Goal: Check status: Check status

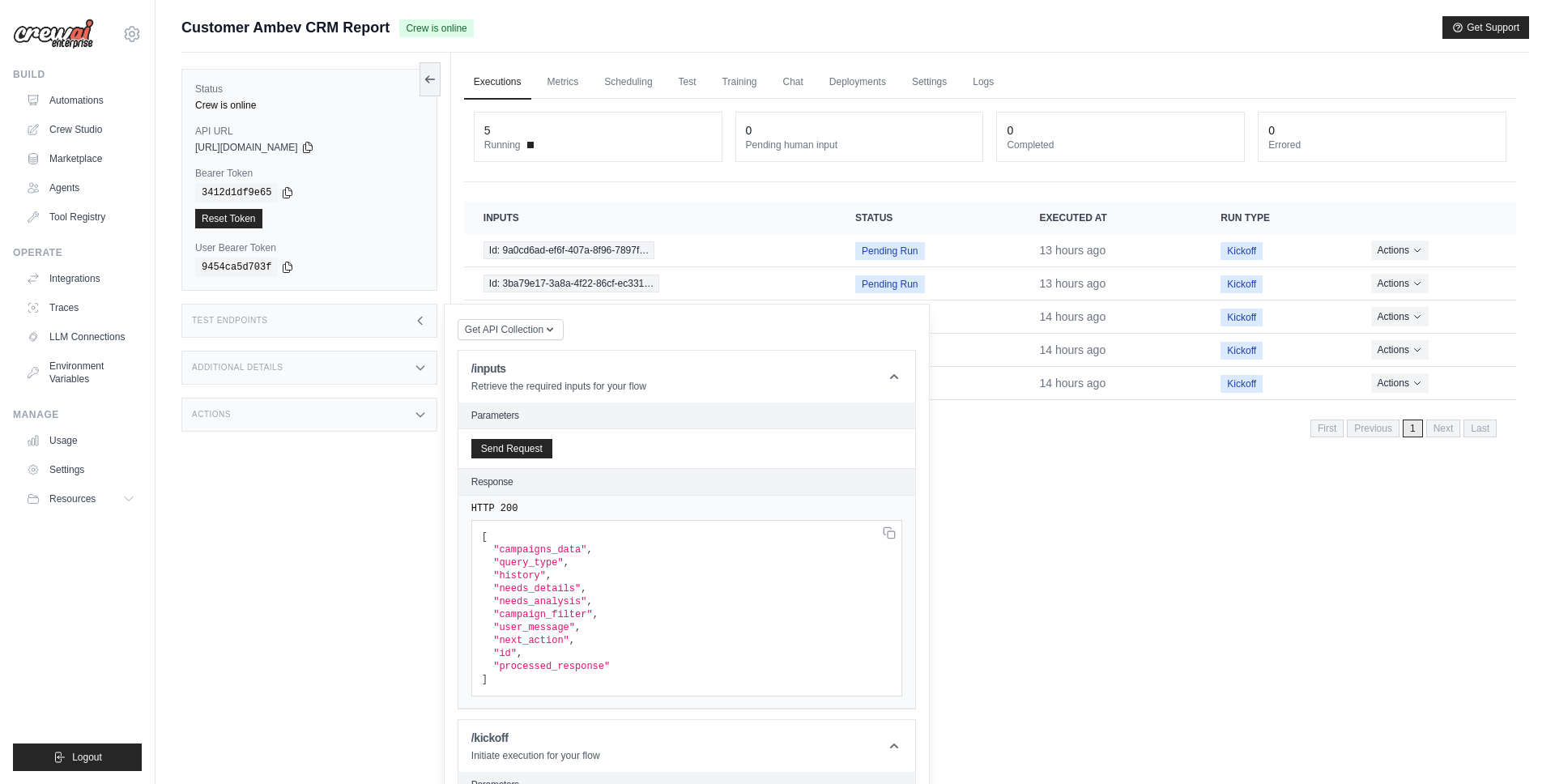
scroll to position [261, 0]
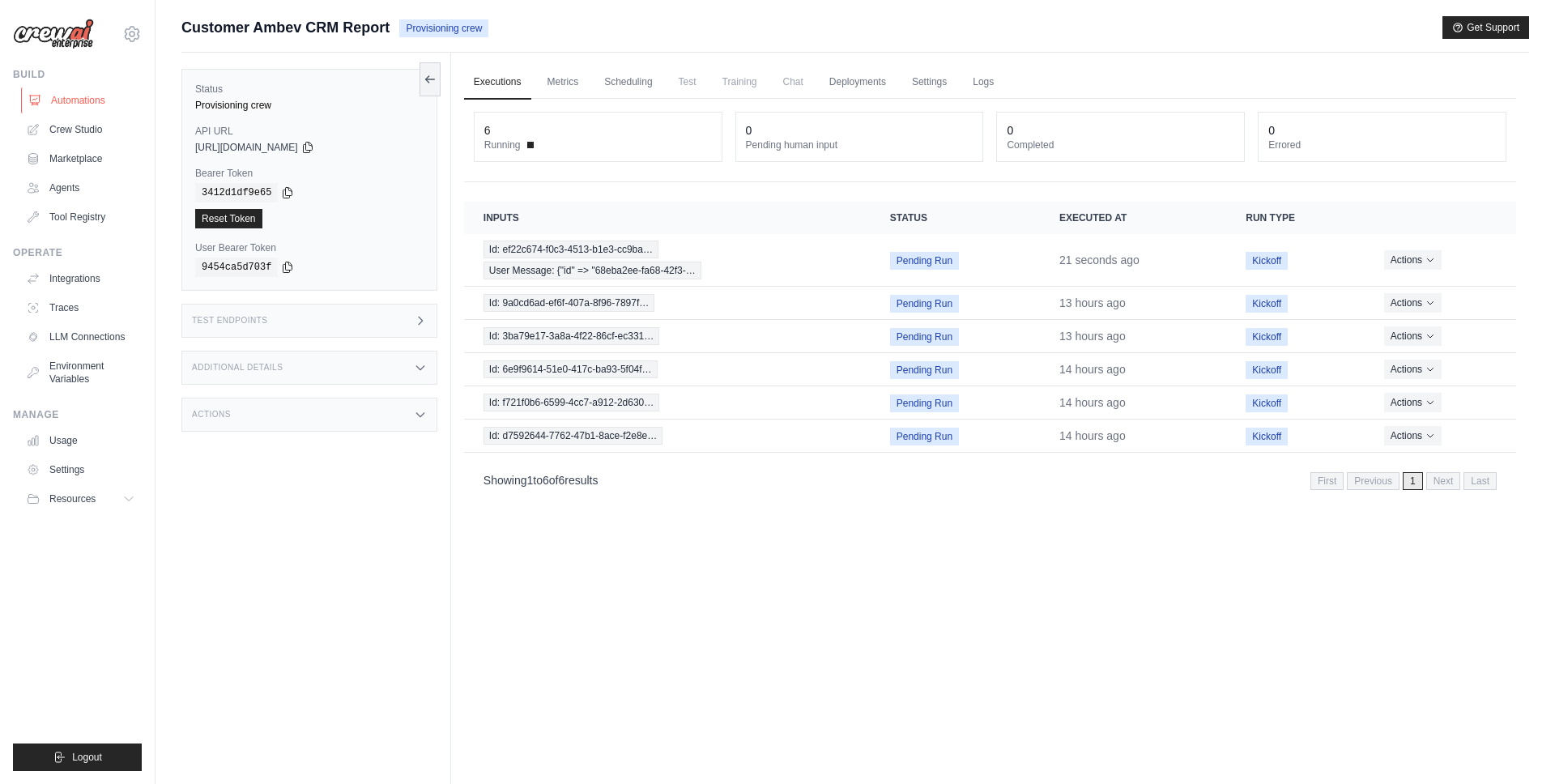
click at [71, 95] on link "Automations" at bounding box center [82, 100] width 123 height 26
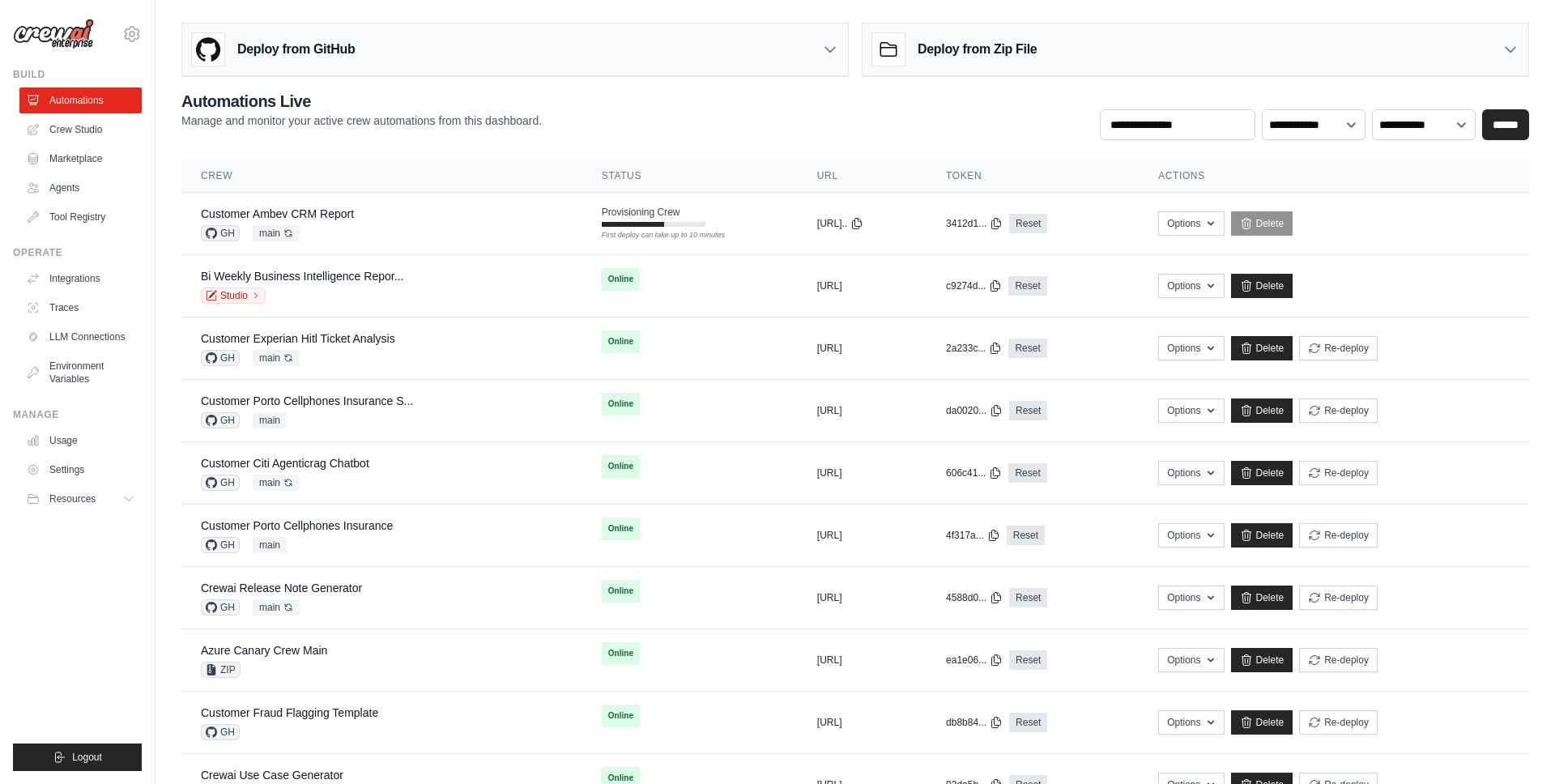
click at [533, 117] on p "Manage and monitor your active crew automations from this dashboard." at bounding box center [362, 121] width 361 height 16
click at [810, 133] on div "**********" at bounding box center [855, 115] width 1348 height 50
click at [698, 98] on div "**********" at bounding box center [855, 115] width 1348 height 50
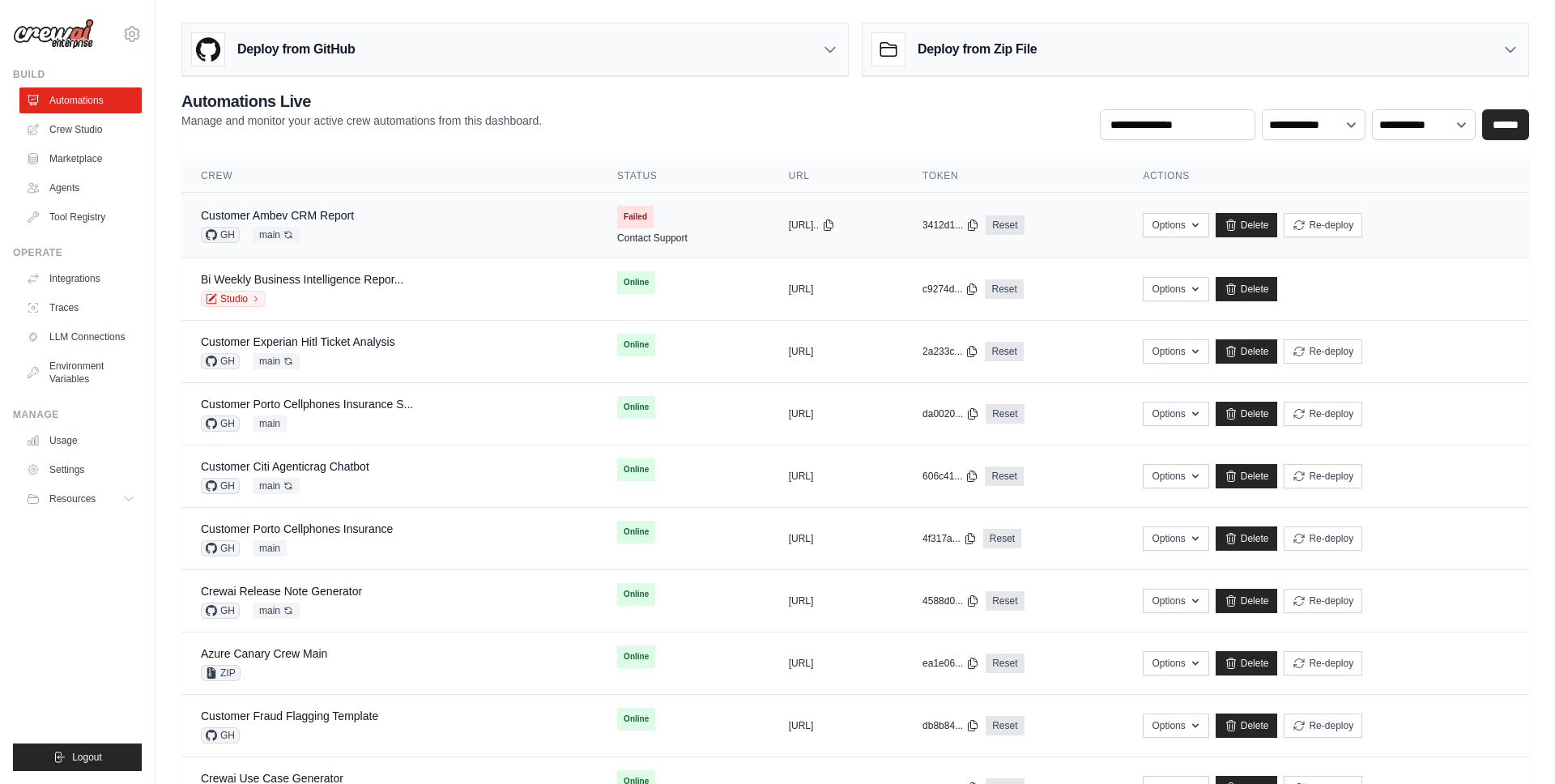
click at [503, 225] on div "Customer Ambev CRM Report GH main Auto-deploy enabled" at bounding box center [389, 225] width 377 height 36
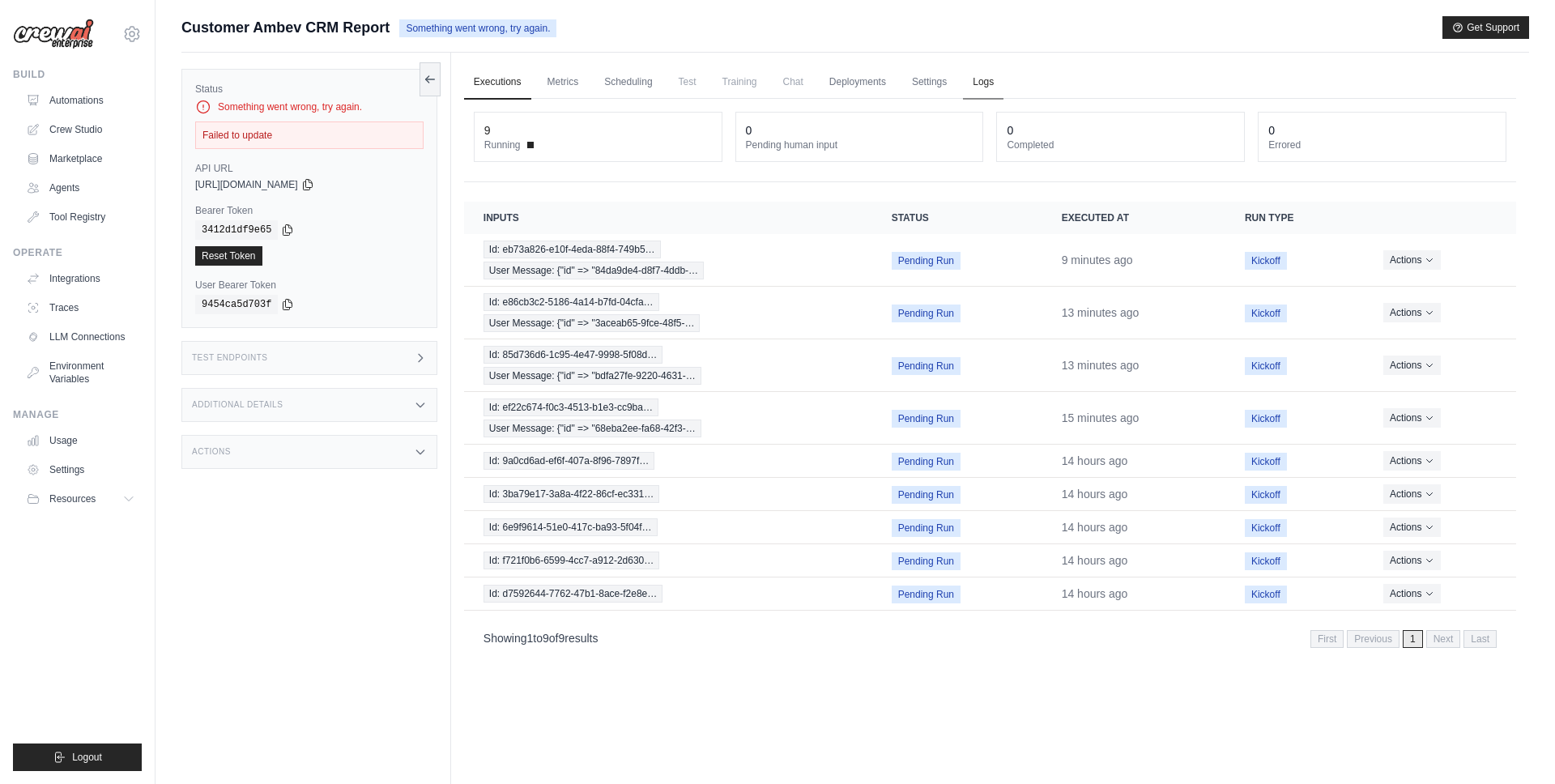
click at [989, 80] on link "Logs" at bounding box center [983, 82] width 41 height 34
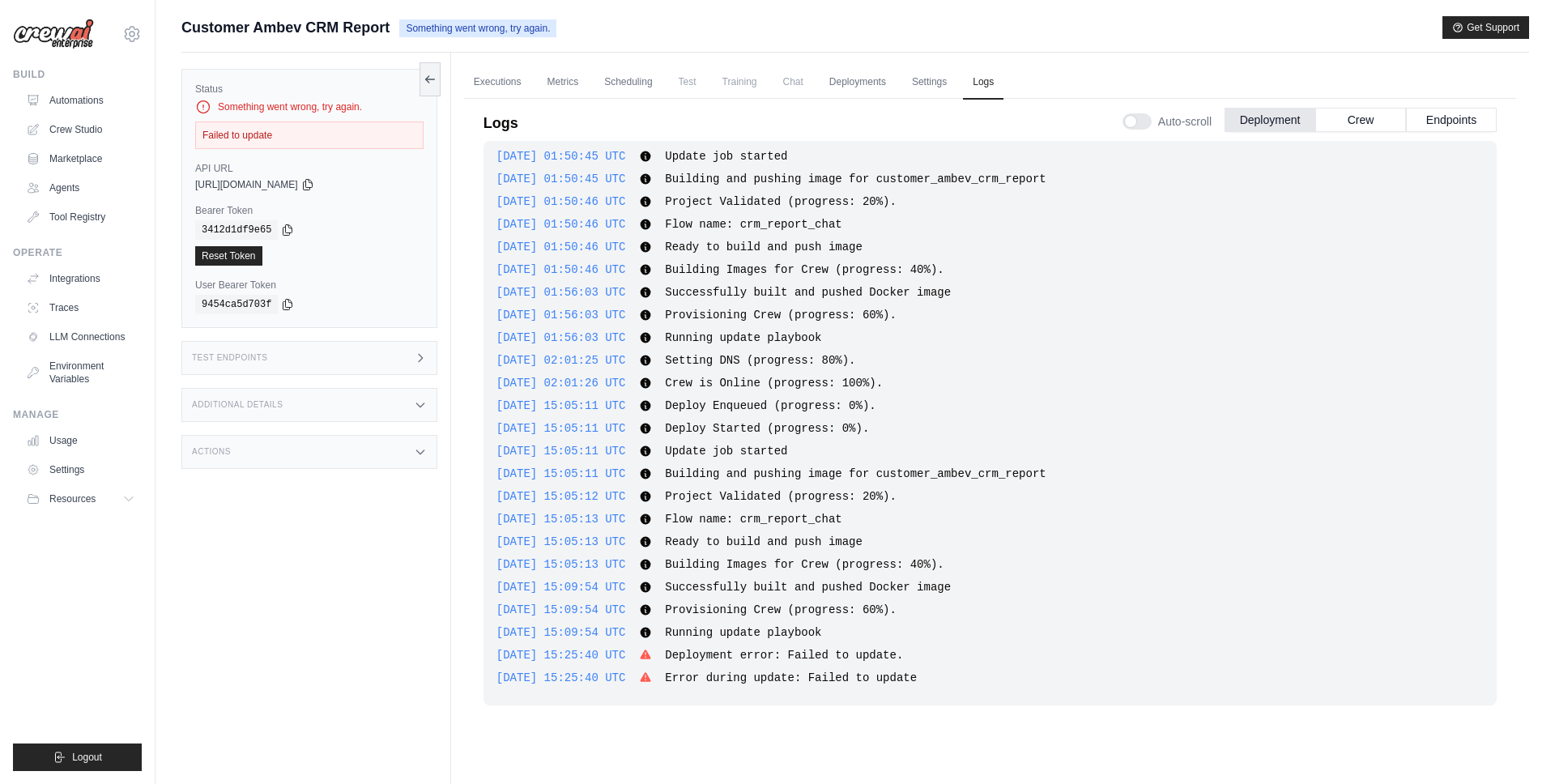
scroll to position [68, 0]
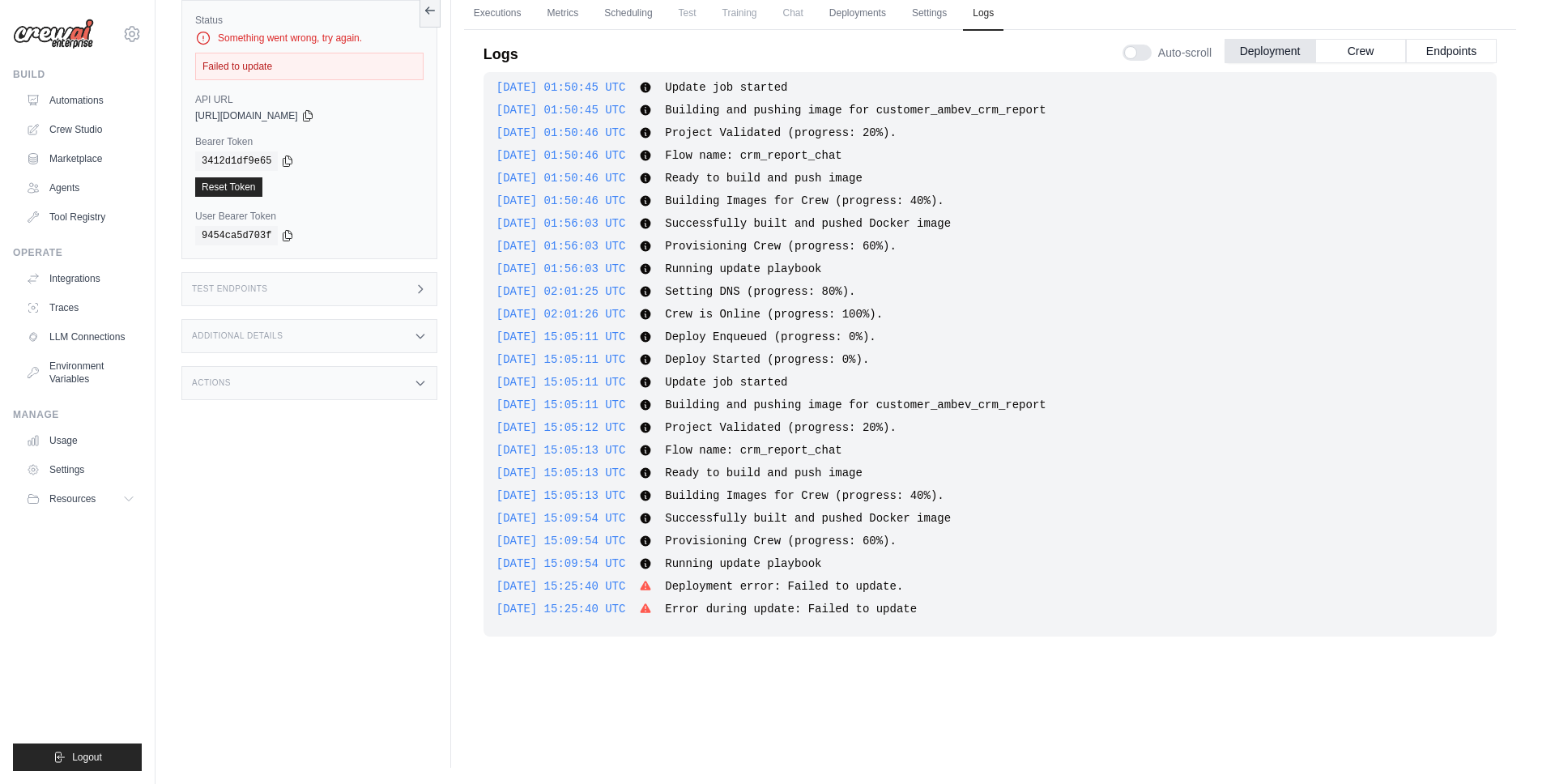
click at [822, 585] on span "Deployment error: Failed to update." at bounding box center [783, 585] width 238 height 13
click at [1015, 585] on div "[DATE] 15:25:40 UTC Deployment error: Failed to update. Show more Show less" at bounding box center [991, 586] width 988 height 16
click at [1462, 50] on button "Endpoints" at bounding box center [1452, 49] width 91 height 24
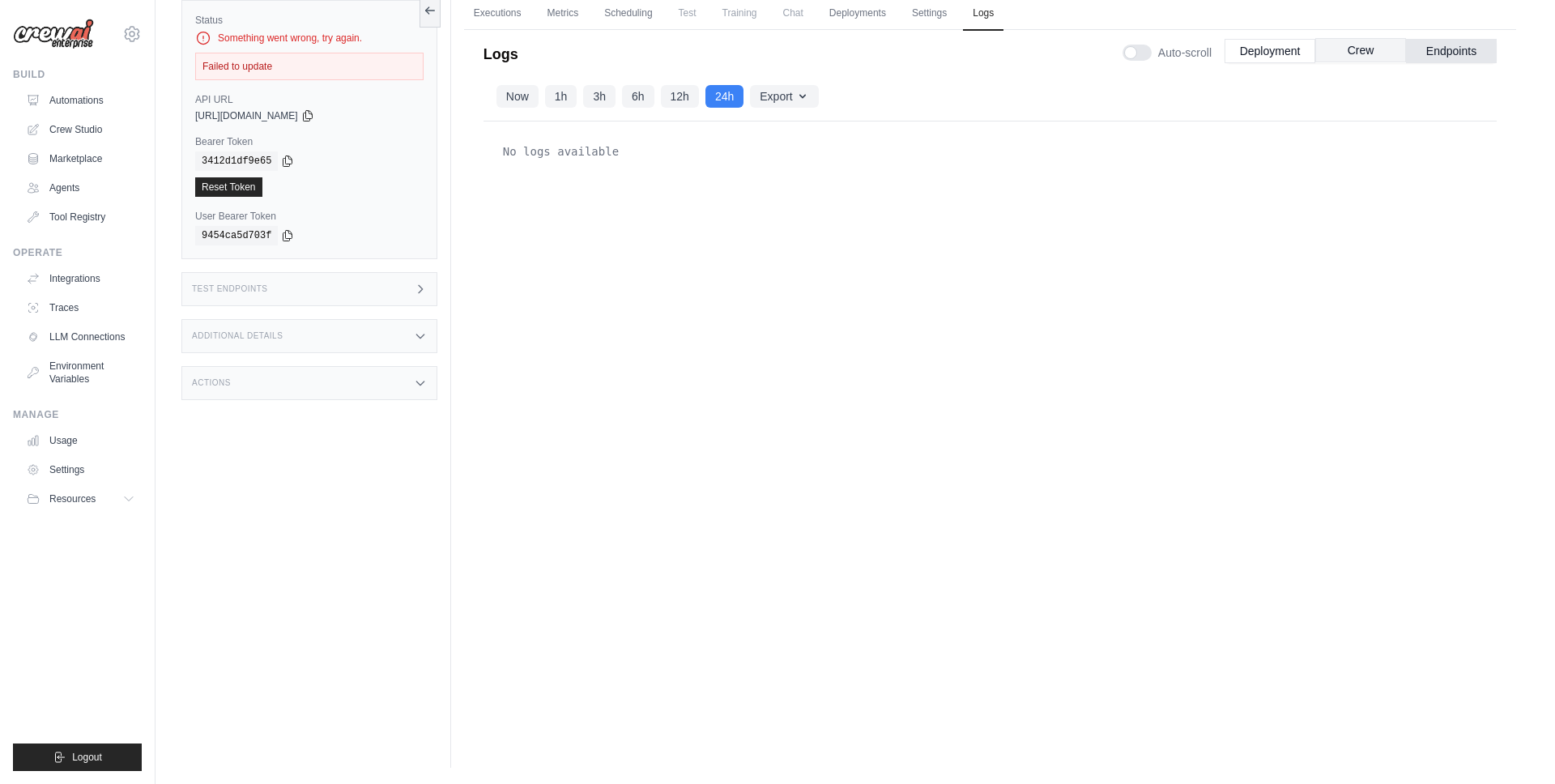
click at [1362, 48] on button "Crew" at bounding box center [1361, 49] width 91 height 24
click at [646, 288] on div "No logs available" at bounding box center [990, 394] width 1013 height 546
